Goal: Information Seeking & Learning: Learn about a topic

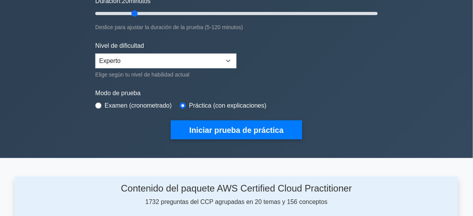
scroll to position [156, 0]
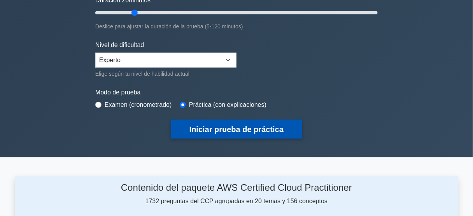
click at [204, 126] on font "Iniciar prueba de práctica" at bounding box center [236, 130] width 94 height 9
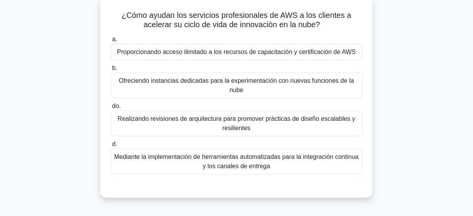
scroll to position [31, 0]
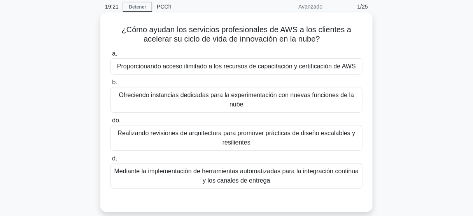
click at [234, 66] on font "Proporcionando acceso ilimitado a los recursos de capacitación y certificación …" at bounding box center [236, 66] width 239 height 7
click at [111, 56] on input "a. Proporcionando acceso ilimitado a los recursos de capacitación y certificaci…" at bounding box center [111, 53] width 0 height 5
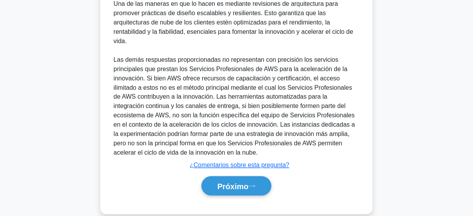
scroll to position [273, 0]
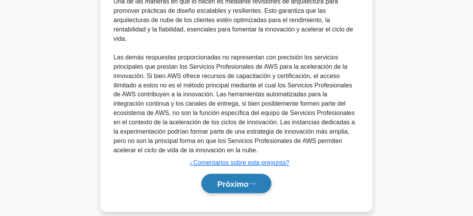
click at [232, 180] on font "Próximo" at bounding box center [233, 184] width 31 height 9
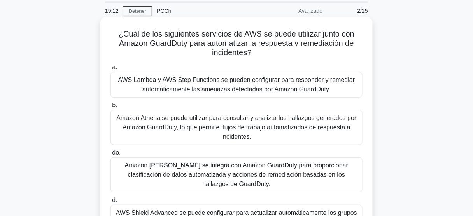
scroll to position [26, 0]
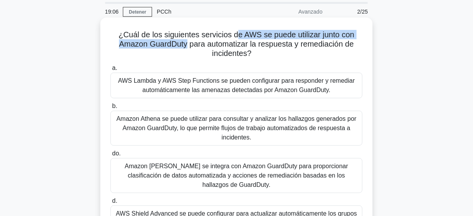
drag, startPoint x: 247, startPoint y: 34, endPoint x: 187, endPoint y: 41, distance: 60.7
click at [187, 41] on font "¿Cuál de los siguientes servicios de AWS se puede utilizar junto con Amazon Gua…" at bounding box center [237, 43] width 236 height 27
drag, startPoint x: 217, startPoint y: 47, endPoint x: 313, endPoint y: 50, distance: 96.1
click at [313, 50] on h5 "¿Cuál de los siguientes servicios de AWS se puede utilizar junto con Amazon Gua…" at bounding box center [237, 44] width 254 height 29
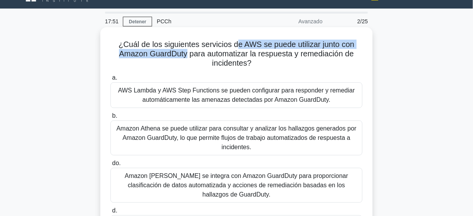
scroll to position [31, 0]
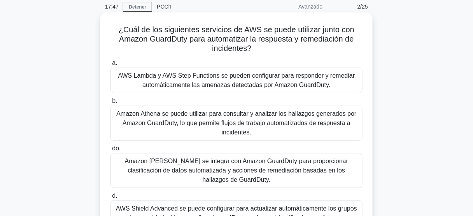
click at [173, 38] on font "¿Cuál de los siguientes servicios de AWS se puede utilizar junto con Amazon Gua…" at bounding box center [237, 38] width 236 height 27
copy font "GuardDuty"
click at [232, 81] on font "AWS Lambda y AWS Step Functions se pueden configurar para responder y remediar …" at bounding box center [236, 80] width 237 height 16
click at [111, 66] on input "a. AWS Lambda y AWS Step Functions se pueden configurar para responder y remedi…" at bounding box center [111, 63] width 0 height 5
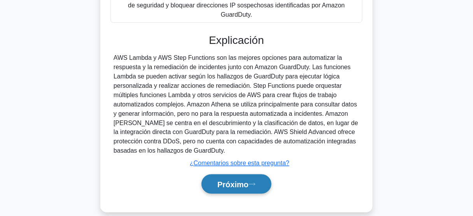
click at [233, 175] on button "Próximo" at bounding box center [237, 185] width 70 height 20
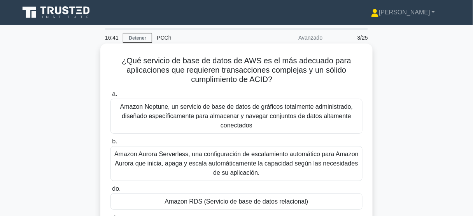
scroll to position [0, 0]
drag, startPoint x: 200, startPoint y: 61, endPoint x: 274, endPoint y: 79, distance: 76.7
click at [274, 79] on h5 "¿Qué servicio de base de datos de AWS es el más adecuado para aplicaciones que …" at bounding box center [237, 70] width 254 height 29
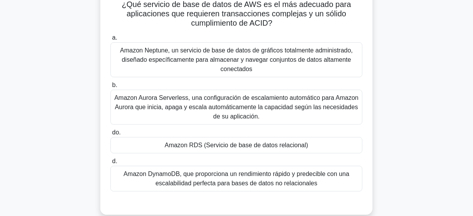
scroll to position [62, 0]
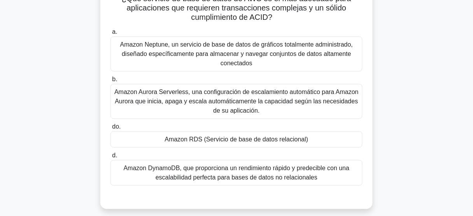
click at [243, 139] on font "Amazon RDS (Servicio de base de datos relacional)" at bounding box center [237, 139] width 144 height 7
click at [111, 130] on input "do. Amazon RDS (Servicio de base de datos relacional)" at bounding box center [111, 127] width 0 height 5
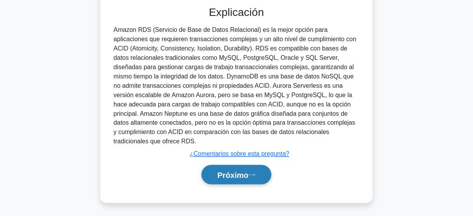
click at [232, 174] on font "Próximo" at bounding box center [233, 175] width 31 height 9
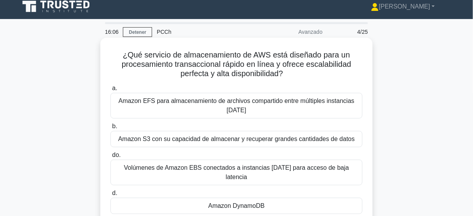
scroll to position [0, 0]
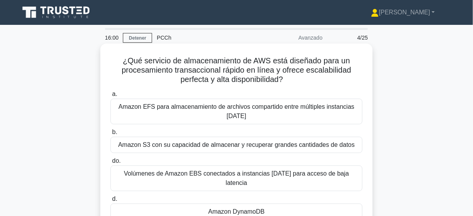
drag, startPoint x: 232, startPoint y: 59, endPoint x: 295, endPoint y: 80, distance: 67.2
click at [295, 80] on h5 "¿Qué servicio de almacenamiento de AWS está diseñado para un procesamiento tran…" at bounding box center [237, 70] width 254 height 29
click at [195, 69] on font "¿Qué servicio de almacenamiento de AWS está diseñado para un procesamiento tran…" at bounding box center [237, 69] width 230 height 27
click at [220, 61] on font "¿Qué servicio de almacenamiento de AWS está diseñado para un procesamiento tran…" at bounding box center [237, 69] width 230 height 27
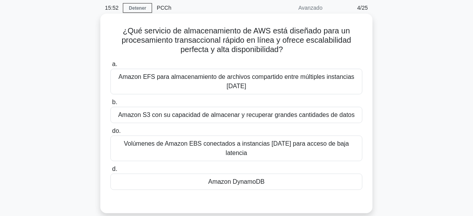
scroll to position [31, 0]
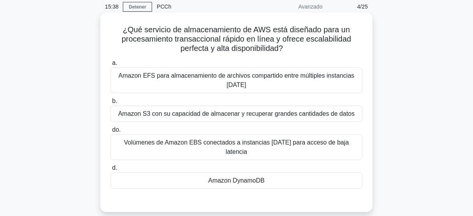
drag, startPoint x: 158, startPoint y: 39, endPoint x: 341, endPoint y: 48, distance: 183.9
click at [341, 48] on h5 "¿Qué servicio de almacenamiento de AWS está diseñado para un procesamiento tran…" at bounding box center [237, 39] width 254 height 29
click at [255, 177] on font "Amazon DynamoDB" at bounding box center [237, 180] width 56 height 7
click at [111, 166] on input "d. Amazon DynamoDB" at bounding box center [111, 168] width 0 height 5
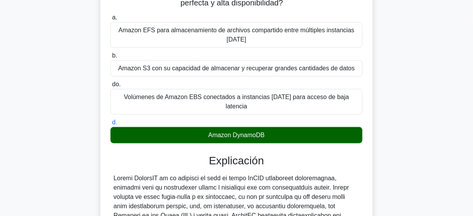
scroll to position [125, 0]
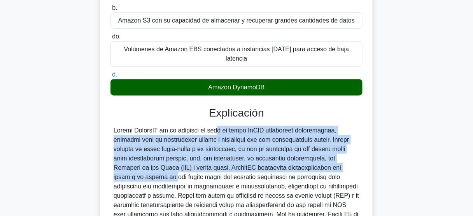
drag, startPoint x: 202, startPoint y: 112, endPoint x: 334, endPoint y: 145, distance: 135.4
click at [334, 145] on font at bounding box center [237, 205] width 246 height 156
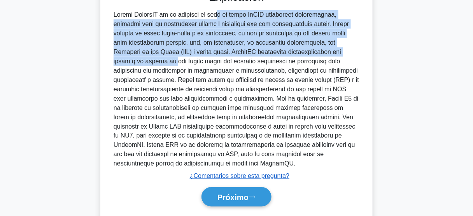
scroll to position [244, 0]
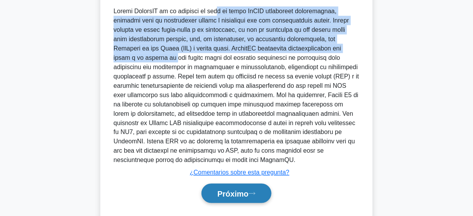
click at [234, 190] on font "Próximo" at bounding box center [233, 194] width 31 height 9
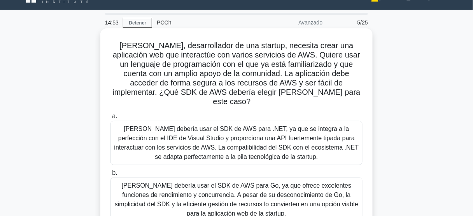
scroll to position [0, 0]
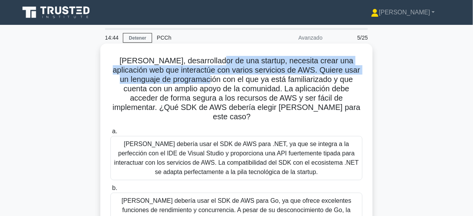
drag, startPoint x: 214, startPoint y: 62, endPoint x: 187, endPoint y: 82, distance: 33.5
click at [187, 82] on font "John, desarrollador de una startup, necesita crear una aplicación web que inter…" at bounding box center [236, 88] width 248 height 65
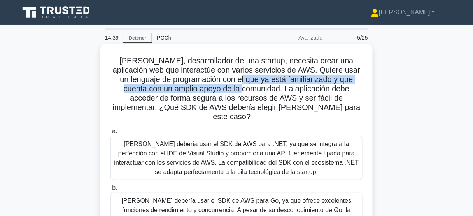
drag, startPoint x: 240, startPoint y: 83, endPoint x: 225, endPoint y: 91, distance: 17.9
click at [225, 91] on font "John, desarrollador de una startup, necesita crear una aplicación web que inter…" at bounding box center [236, 88] width 248 height 65
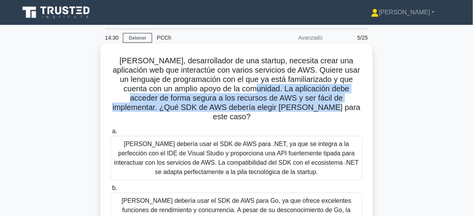
drag, startPoint x: 231, startPoint y: 89, endPoint x: 317, endPoint y: 111, distance: 88.6
click at [317, 111] on h5 "John, desarrollador de una startup, necesita crear una aplicación web que inter…" at bounding box center [237, 89] width 254 height 66
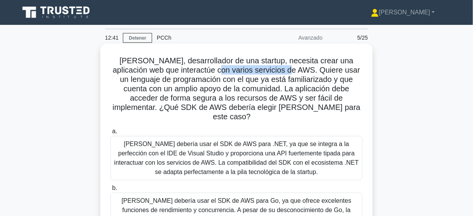
drag, startPoint x: 219, startPoint y: 69, endPoint x: 276, endPoint y: 69, distance: 56.4
click at [276, 69] on font "John, desarrollador de una startup, necesita crear una aplicación web que inter…" at bounding box center [236, 88] width 248 height 65
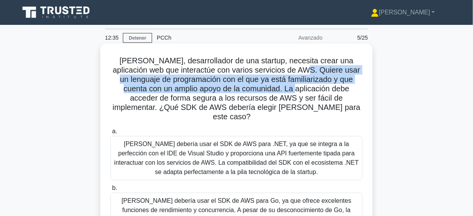
drag, startPoint x: 290, startPoint y: 67, endPoint x: 268, endPoint y: 92, distance: 33.4
click at [268, 92] on font "John, desarrollador de una startup, necesita crear una aplicación web que inter…" at bounding box center [236, 88] width 248 height 65
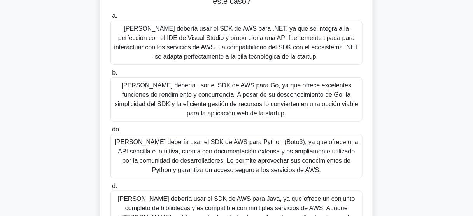
scroll to position [93, 0]
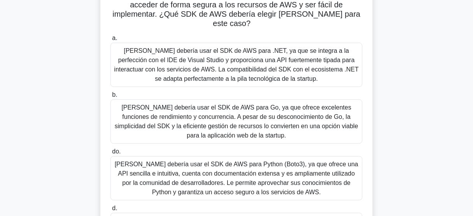
click at [259, 166] on font "John debería usar el SDK de AWS para Python (Boto3), ya que ofrece una API senc…" at bounding box center [237, 178] width 244 height 35
click at [111, 154] on input "do. John debería usar el SDK de AWS para Python (Boto3), ya que ofrece una API …" at bounding box center [111, 151] width 0 height 5
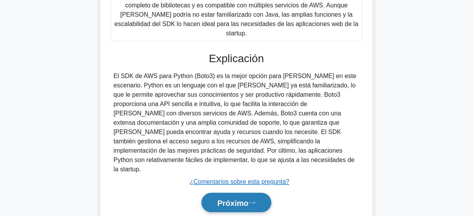
click at [260, 193] on button "Próximo" at bounding box center [237, 203] width 70 height 20
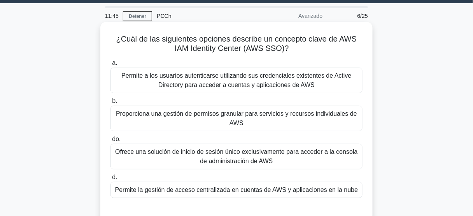
scroll to position [17, 0]
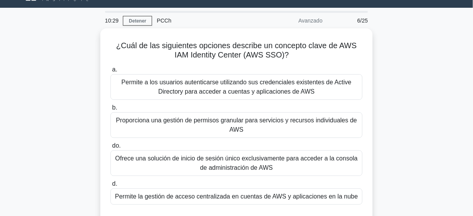
click at [404, 113] on div "¿Cuál de las siguientes opciones describe un concepto clave de AWS IAM Identity…" at bounding box center [237, 132] width 444 height 209
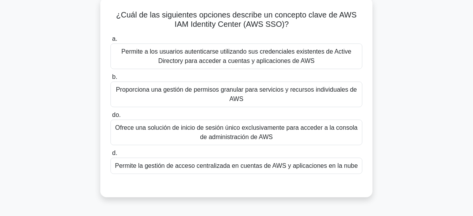
scroll to position [48, 0]
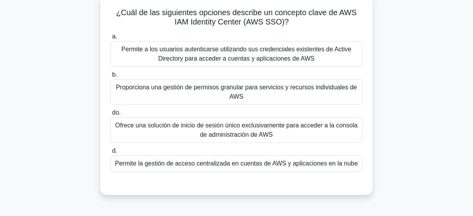
click at [289, 164] on font "Permite la gestión de acceso centralizada en cuentas de AWS y aplicaciones en l…" at bounding box center [236, 163] width 243 height 7
click at [111, 154] on input "d. Permite la gestión de acceso centralizada en cuentas de AWS y aplicaciones e…" at bounding box center [111, 151] width 0 height 5
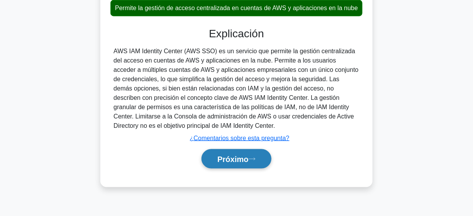
click at [242, 156] on font "Próximo" at bounding box center [233, 159] width 31 height 9
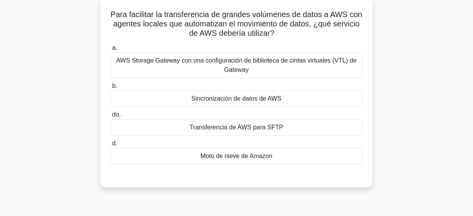
click at [402, 117] on div "Para facilitar la transferencia de grandes volúmenes de datos a AWS con agentes…" at bounding box center [237, 97] width 444 height 200
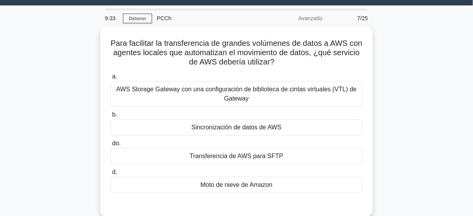
scroll to position [17, 0]
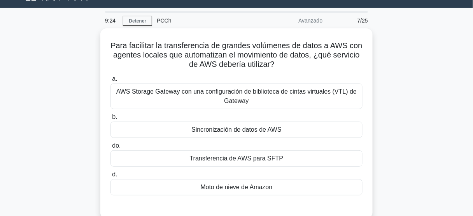
click at [423, 25] on div "9:24 Detener PCCh Avanzado 7/25 Para facilitar la transferencia de grandes volú…" at bounding box center [237, 205] width 444 height 389
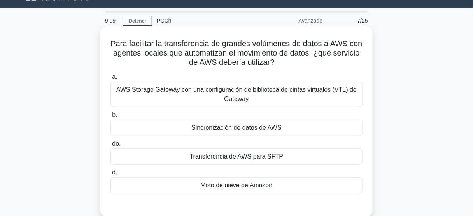
click at [266, 127] on font "Sincronización de datos de AWS" at bounding box center [236, 128] width 90 height 7
click at [111, 118] on input "b. Sincronización de datos de AWS" at bounding box center [111, 115] width 0 height 5
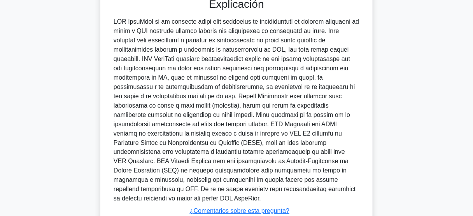
scroll to position [272, 0]
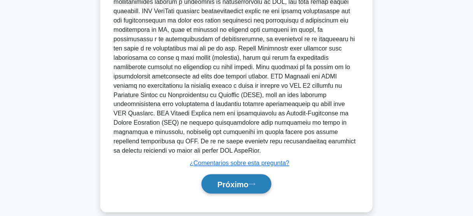
click at [240, 179] on button "Próximo" at bounding box center [237, 185] width 70 height 20
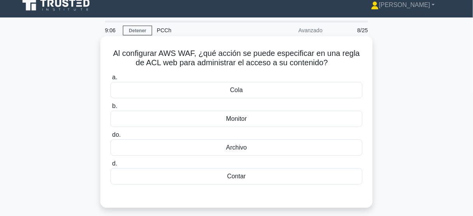
scroll to position [0, 0]
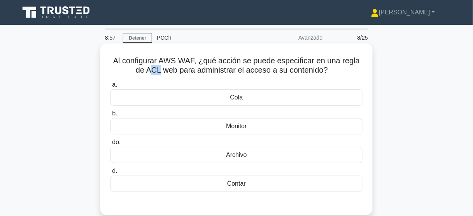
drag, startPoint x: 160, startPoint y: 71, endPoint x: 156, endPoint y: 72, distance: 4.1
click at [151, 72] on font "Al configurar AWS WAF, ¿qué acción se puede especificar en una regla de ACL web…" at bounding box center [236, 65] width 247 height 18
click at [166, 69] on font "Al configurar AWS WAF, ¿qué acción se puede especificar en una regla de ACL web…" at bounding box center [236, 65] width 247 height 18
click at [411, 90] on div "Al configurar AWS WAF, ¿qué acción se puede especificar en una regla de ACL web…" at bounding box center [237, 136] width 444 height 181
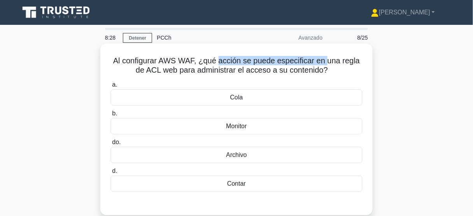
drag, startPoint x: 218, startPoint y: 61, endPoint x: 327, endPoint y: 63, distance: 108.6
click at [327, 63] on font "Al configurar AWS WAF, ¿qué acción se puede especificar en una regla de ACL web…" at bounding box center [236, 65] width 247 height 18
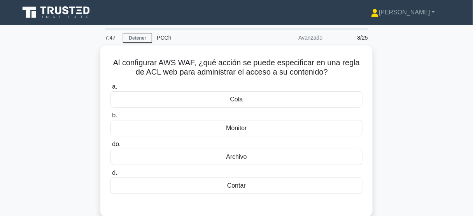
click at [402, 133] on div "Al configurar AWS WAF, ¿qué acción se puede especificar en una regla de ACL web…" at bounding box center [237, 136] width 444 height 181
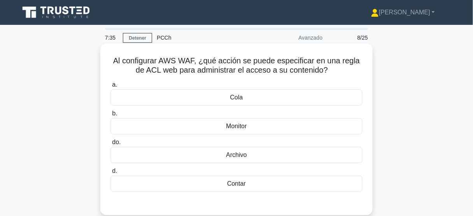
click at [258, 158] on div "Archivo" at bounding box center [237, 155] width 252 height 16
click at [111, 145] on input "do. Archivo" at bounding box center [111, 142] width 0 height 5
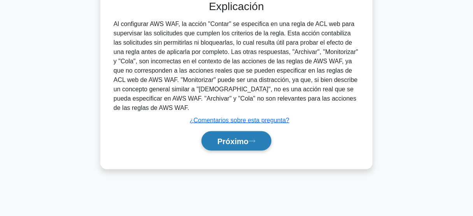
click at [237, 139] on font "Próximo" at bounding box center [233, 141] width 31 height 9
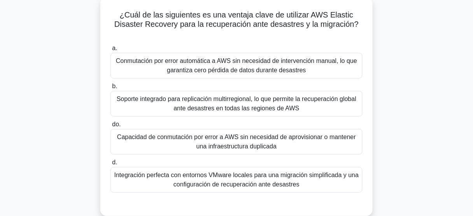
scroll to position [48, 0]
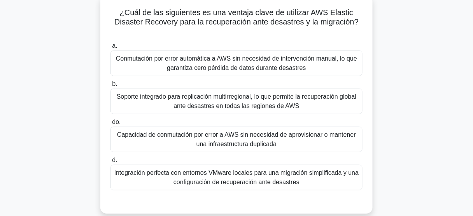
click at [280, 59] on font "Conmutación por error automática a AWS sin necesidad de intervención manual, lo…" at bounding box center [236, 63] width 241 height 16
click at [111, 49] on input "a. Conmutación por error automática a AWS sin necesidad de intervención manual,…" at bounding box center [111, 46] width 0 height 5
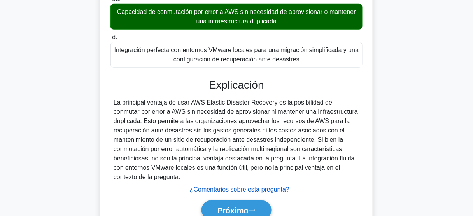
scroll to position [173, 0]
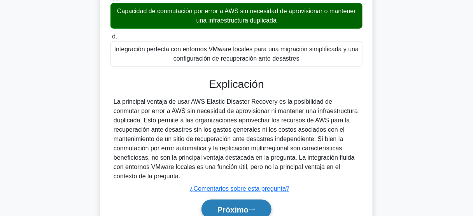
click at [242, 206] on font "Próximo" at bounding box center [233, 210] width 31 height 9
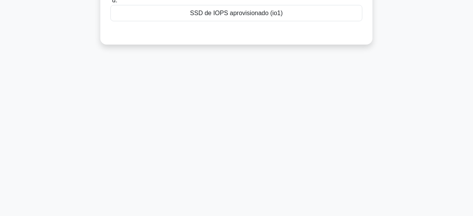
click at [261, 100] on div "6:18 Detener PCCh Avanzado 10/25 Al crear un volumen de Amazon EBS, ¿cuál de lo…" at bounding box center [237, 49] width 444 height 389
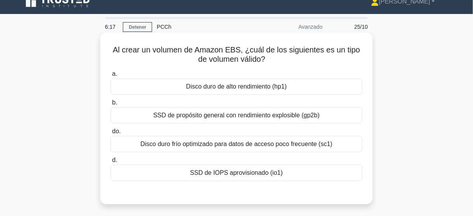
scroll to position [31, 0]
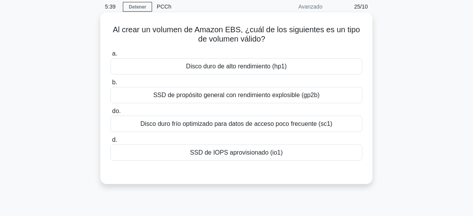
drag, startPoint x: 253, startPoint y: 147, endPoint x: 261, endPoint y: 152, distance: 9.6
click at [253, 148] on font "SSD de IOPS aprovisionado (io1)" at bounding box center [236, 152] width 93 height 9
click at [111, 143] on input "d. SSD de IOPS aprovisionado (io1)" at bounding box center [111, 140] width 0 height 5
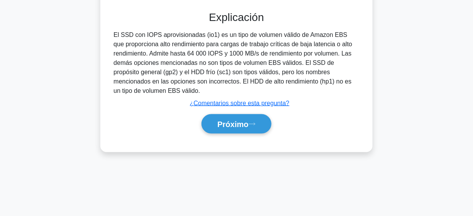
scroll to position [204, 0]
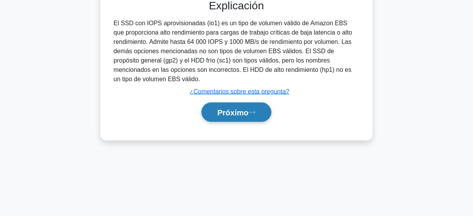
click at [240, 111] on font "Próximo" at bounding box center [233, 113] width 31 height 9
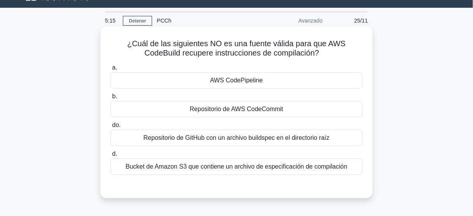
scroll to position [0, 0]
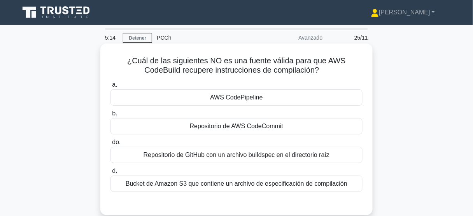
click at [257, 99] on font "AWS CodePipeline" at bounding box center [236, 97] width 53 height 7
click at [111, 88] on input "a. AWS CodePipeline" at bounding box center [111, 84] width 0 height 5
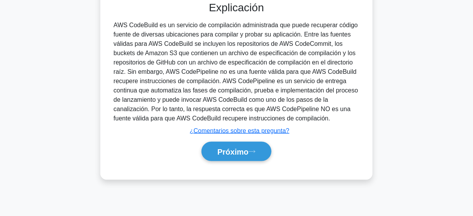
scroll to position [204, 0]
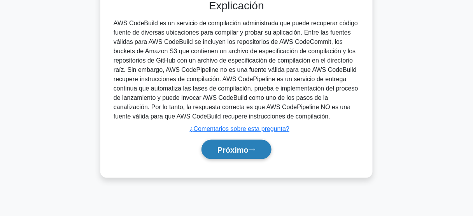
click at [238, 151] on font "Próximo" at bounding box center [233, 150] width 31 height 9
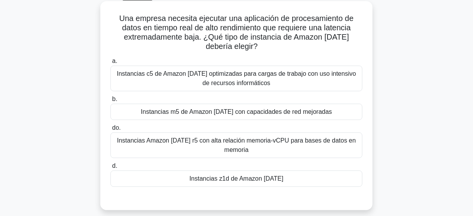
scroll to position [62, 0]
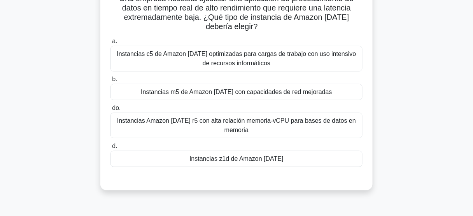
click at [248, 157] on font "Instancias z1d de Amazon EC2" at bounding box center [236, 159] width 94 height 7
click at [111, 149] on input "d. Instancias z1d de Amazon EC2" at bounding box center [111, 146] width 0 height 5
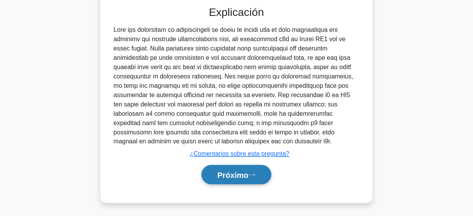
click at [247, 165] on button "Próximo" at bounding box center [237, 175] width 70 height 20
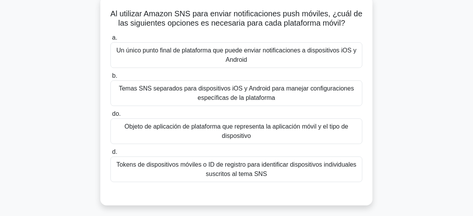
scroll to position [48, 0]
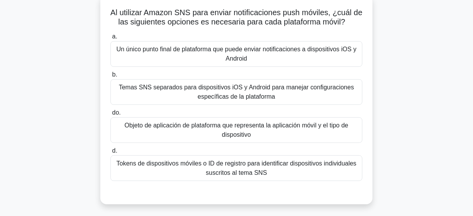
click at [253, 53] on font "Un único punto final de plataforma que puede enviar notificaciones a dispositiv…" at bounding box center [236, 54] width 240 height 16
click at [111, 39] on input "a. Un único punto final de plataforma que puede enviar notificaciones a disposi…" at bounding box center [111, 36] width 0 height 5
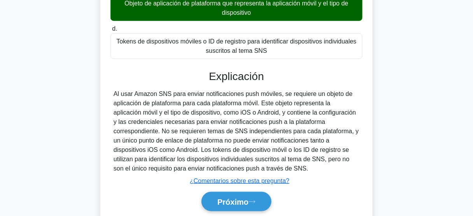
scroll to position [204, 0]
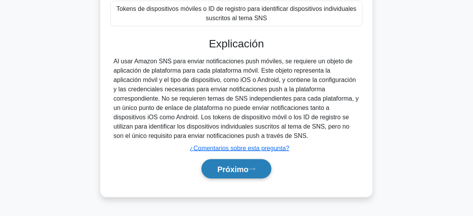
click at [246, 169] on font "Próximo" at bounding box center [233, 169] width 31 height 9
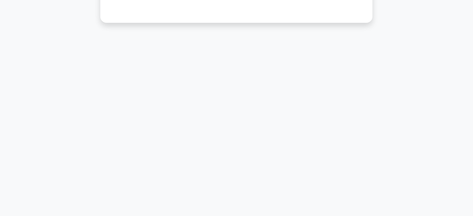
click at [203, 160] on div "4:19 Detener PCCh Avanzado 14/25 En el contexto de AWS Billing Conductor, ¿qué …" at bounding box center [237, 18] width 444 height 389
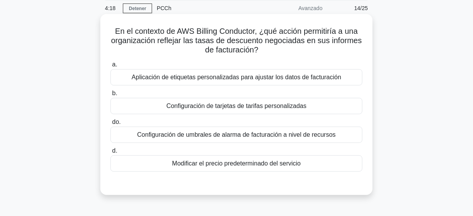
scroll to position [31, 0]
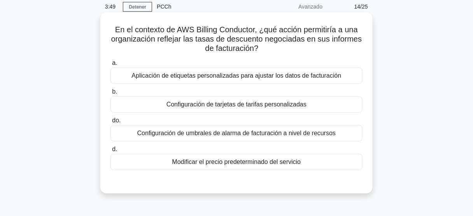
click at [256, 104] on font "Configuración de tarjetas de tarifas personalizadas" at bounding box center [237, 104] width 140 height 7
click at [111, 95] on input "b. Configuración de tarjetas de tarifas personalizadas" at bounding box center [111, 91] width 0 height 5
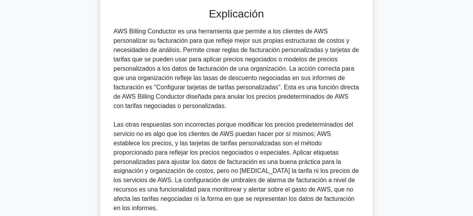
scroll to position [263, 0]
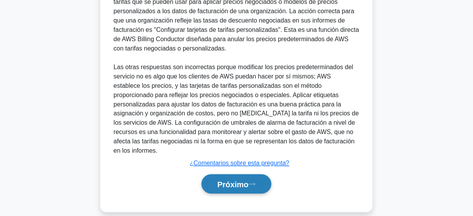
click at [233, 181] on font "Próximo" at bounding box center [233, 185] width 31 height 9
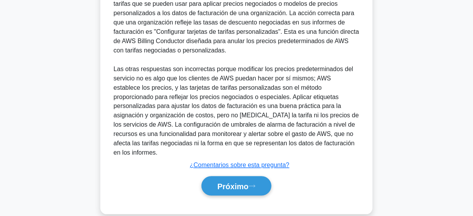
scroll to position [204, 0]
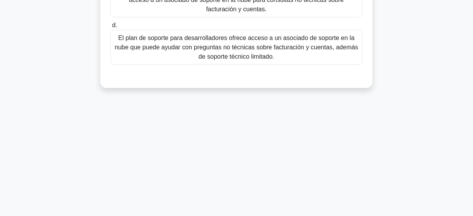
drag, startPoint x: 369, startPoint y: 146, endPoint x: 367, endPoint y: 150, distance: 4.0
click at [369, 147] on div "3:29 Detener PCCh Avanzado 15/25 ¿Qué plan de soporte de AWS proporciona acceso…" at bounding box center [237, 18] width 444 height 389
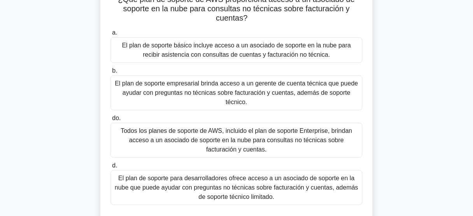
scroll to position [79, 0]
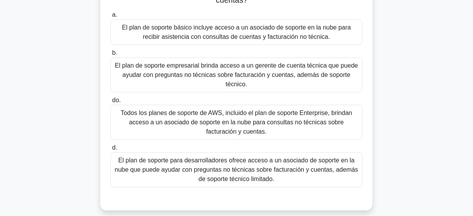
click at [196, 70] on font "El plan de soporte empresarial brinda acceso a un gerente de cuenta técnica que…" at bounding box center [236, 75] width 245 height 28
click at [111, 56] on input "b. El plan de soporte empresarial brinda acceso a un gerente de cuenta técnica …" at bounding box center [111, 53] width 0 height 5
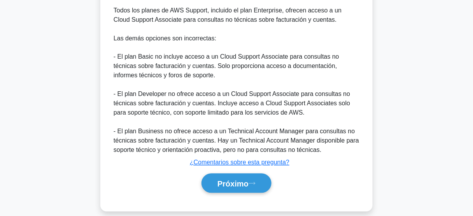
scroll to position [320, 0]
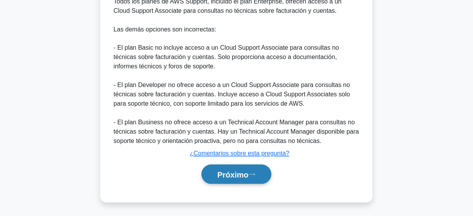
click at [229, 176] on font "Próximo" at bounding box center [233, 175] width 31 height 9
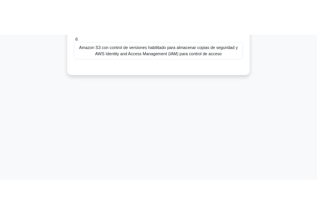
scroll to position [202, 0]
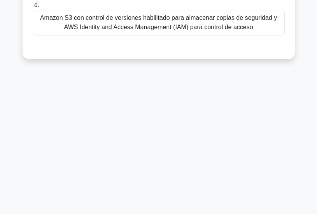
click at [199, 124] on div "2:54 Detener PCCh Avanzado 16/25 ¿Qué servicio de AWS le permite crear un almac…" at bounding box center [159, 17] width 280 height 389
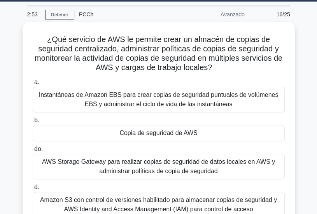
scroll to position [16, 0]
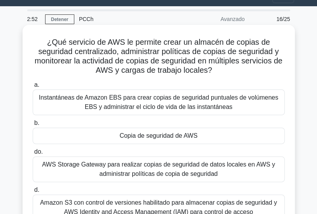
click at [180, 132] on font "Copia de seguridad de AWS" at bounding box center [158, 135] width 78 height 7
click at [33, 126] on input "b. Copia de seguridad de AWS" at bounding box center [33, 123] width 0 height 5
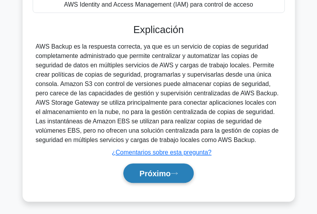
click at [162, 176] on button "Próximo" at bounding box center [158, 173] width 70 height 20
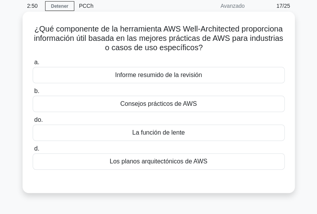
scroll to position [31, 0]
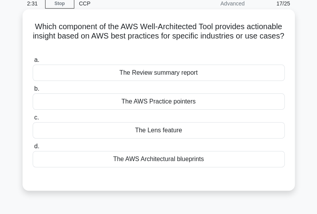
click at [162, 131] on div "The Lens feature" at bounding box center [159, 130] width 252 height 16
click at [33, 120] on input "c. The Lens feature" at bounding box center [33, 117] width 0 height 5
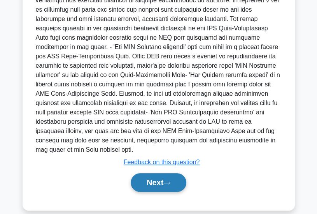
click at [162, 173] on button "Next" at bounding box center [159, 182] width 56 height 19
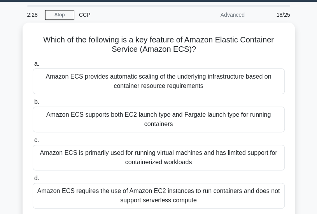
scroll to position [16, 0]
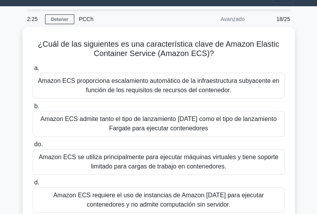
click at [302, 75] on main "2:25 Detener PCCh Avanzado 18/25 ¿Cuál de las siguientes es una característica …" at bounding box center [158, 203] width 317 height 395
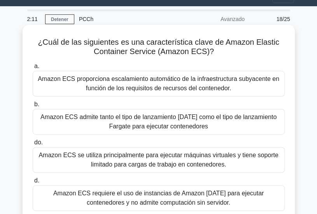
click at [164, 85] on font "Amazon ECS proporciona escalamiento automático de la infraestructura subyacente…" at bounding box center [159, 83] width 242 height 16
click at [33, 69] on input "a. Amazon ECS proporciona escalamiento automático de la infraestructura subyace…" at bounding box center [33, 66] width 0 height 5
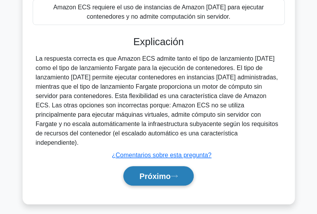
click at [165, 172] on font "Próximo" at bounding box center [154, 176] width 31 height 9
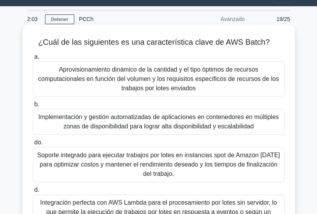
click at [223, 80] on font "Aprovisionamiento dinámico de la cantidad y el tipo óptimos de recursos computa…" at bounding box center [158, 78] width 241 height 25
click at [33, 60] on input "a. Aprovisionamiento dinámico de la cantidad y el tipo óptimos de recursos comp…" at bounding box center [33, 56] width 0 height 5
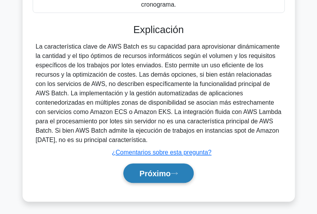
click at [166, 177] on button "Próximo" at bounding box center [158, 173] width 70 height 20
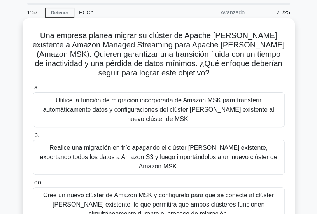
scroll to position [62, 0]
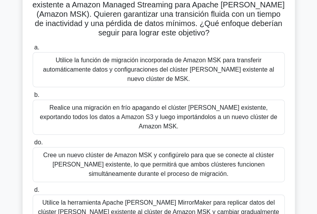
click at [172, 117] on font "Realice una migración en frío apagando el clúster de Kafka existente, exportand…" at bounding box center [158, 116] width 237 height 25
click at [33, 98] on input "b. Realice una migración en frío apagando el clúster de Kafka existente, export…" at bounding box center [33, 95] width 0 height 5
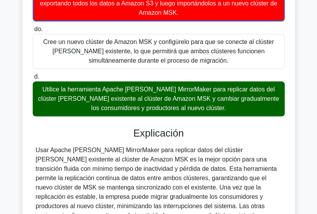
scroll to position [249, 0]
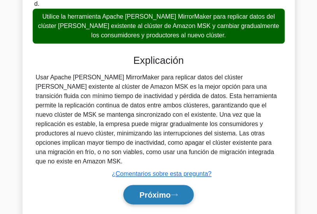
click at [168, 191] on font "Próximo" at bounding box center [154, 195] width 31 height 9
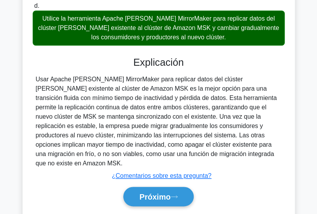
scroll to position [78, 0]
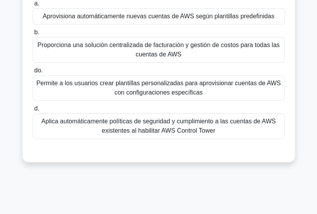
click at [139, 39] on div "Proporciona una solución centralizada de facturación y gestión de costos para t…" at bounding box center [159, 50] width 252 height 26
click at [33, 35] on input "b. Proporciona una solución centralizada de facturación y gestión de costos par…" at bounding box center [33, 32] width 0 height 5
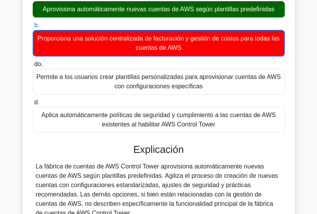
scroll to position [202, 0]
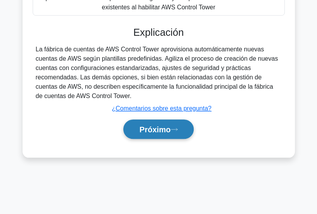
click at [160, 125] on font "Próximo" at bounding box center [154, 129] width 31 height 9
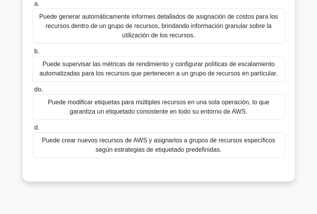
click at [142, 107] on font "Puede modificar etiquetas para múltiples recursos en una sola operación, lo que…" at bounding box center [158, 107] width 221 height 16
click at [33, 92] on input "do. Puede modificar etiquetas para múltiples recursos en una sola operación, lo…" at bounding box center [33, 89] width 0 height 5
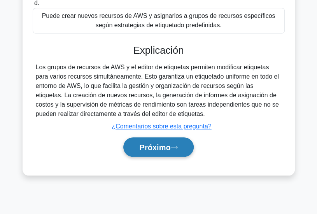
click at [162, 145] on font "Próximo" at bounding box center [154, 147] width 31 height 9
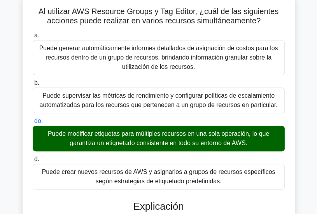
scroll to position [47, 0]
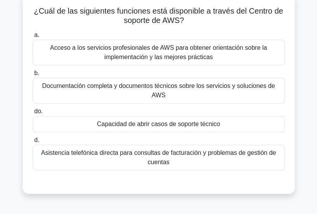
click at [154, 121] on font "Capacidad de abrir casos de soporte técnico" at bounding box center [158, 124] width 123 height 7
click at [33, 114] on input "do. Capacidad de abrir casos de soporte técnico" at bounding box center [33, 111] width 0 height 5
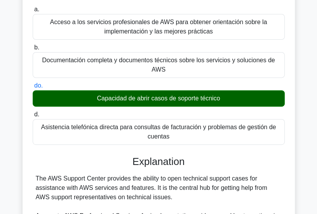
scroll to position [202, 0]
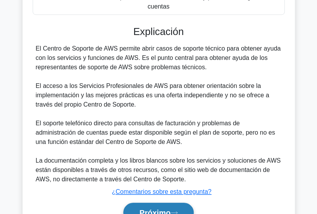
click at [160, 209] on font "Próximo" at bounding box center [154, 213] width 31 height 9
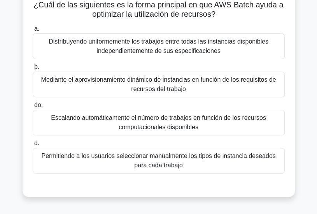
scroll to position [62, 0]
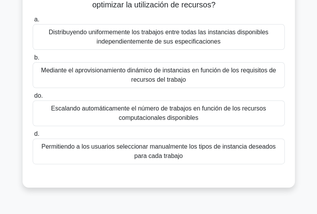
click at [165, 159] on font "Permitiendo a los usuarios seleccionar manualmente los tipos de instancia desea…" at bounding box center [158, 151] width 234 height 16
click at [33, 137] on input "d. Permitiendo a los usuarios seleccionar manualmente los tipos de instancia de…" at bounding box center [33, 134] width 0 height 5
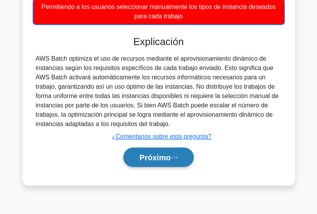
click at [173, 163] on button "Próximo" at bounding box center [158, 157] width 70 height 20
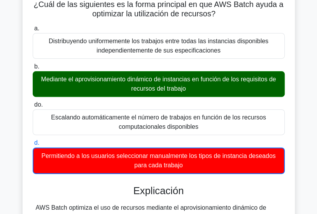
scroll to position [47, 0]
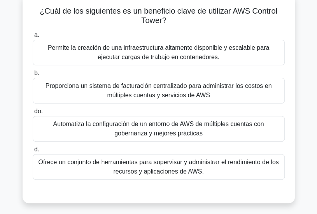
click at [167, 128] on font "Automatiza la configuración de un entorno de AWS de múltiples cuentas con gober…" at bounding box center [158, 129] width 211 height 16
click at [33, 114] on input "do. Automatiza la configuración de un entorno de AWS de múltiples cuentas con g…" at bounding box center [33, 111] width 0 height 5
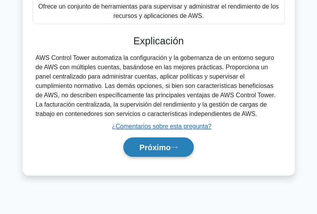
click at [163, 144] on font "Próximo" at bounding box center [154, 147] width 31 height 9
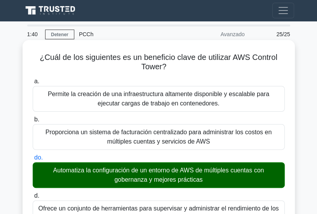
scroll to position [0, 0]
